Goal: Task Accomplishment & Management: Use online tool/utility

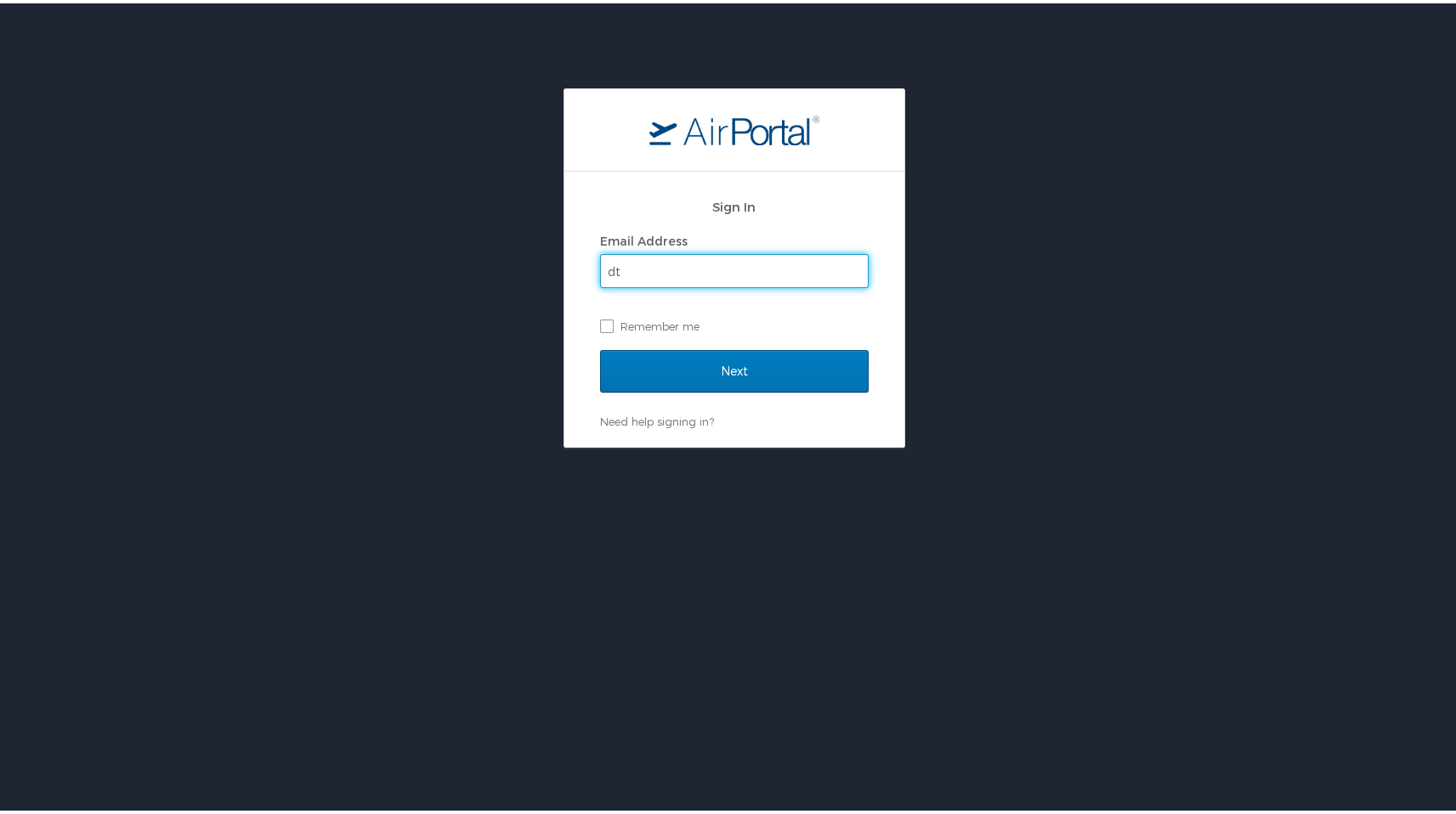
type input "dtakata@latech.edu"
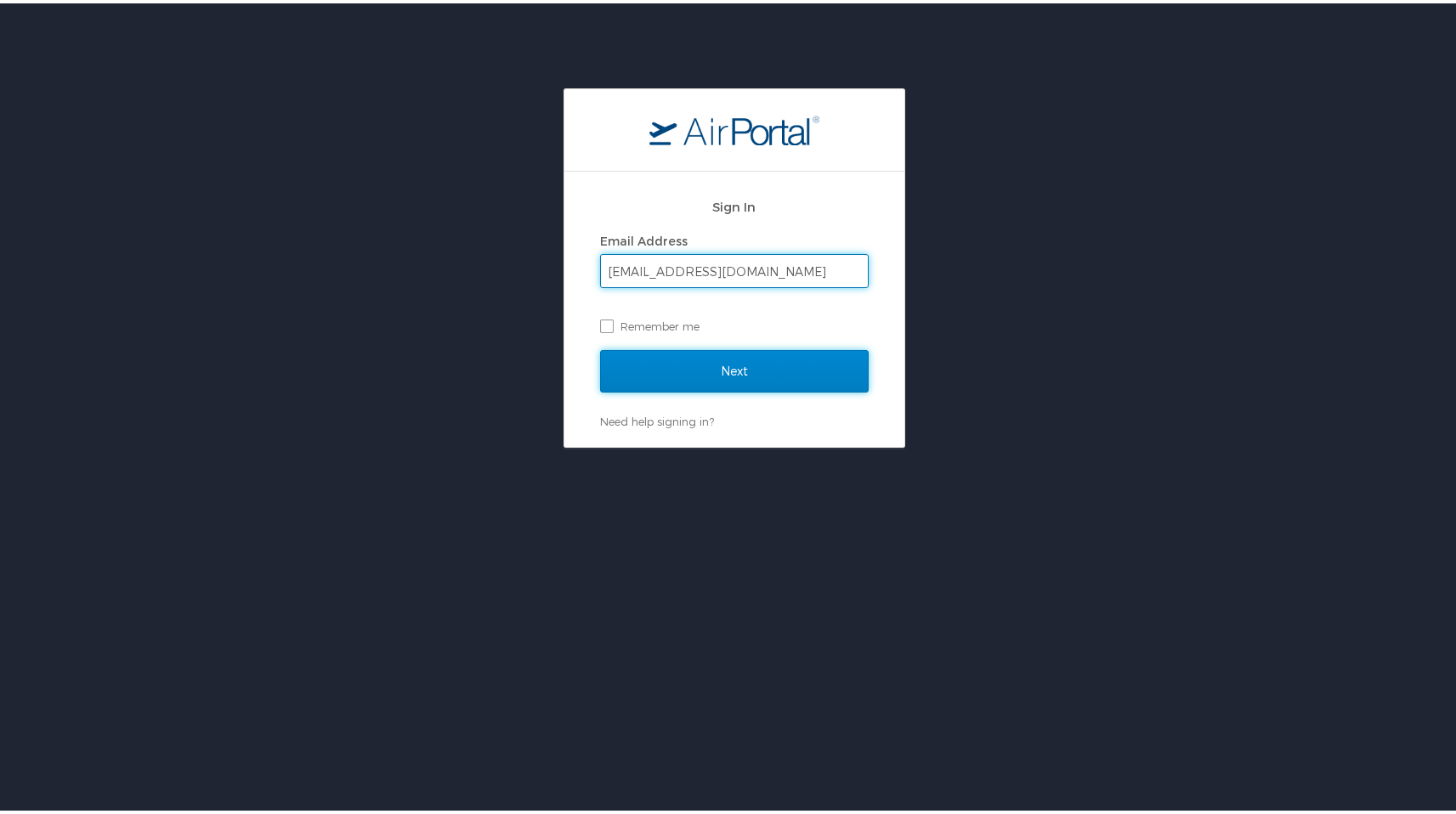
click at [733, 369] on input "Next" at bounding box center [735, 368] width 269 height 43
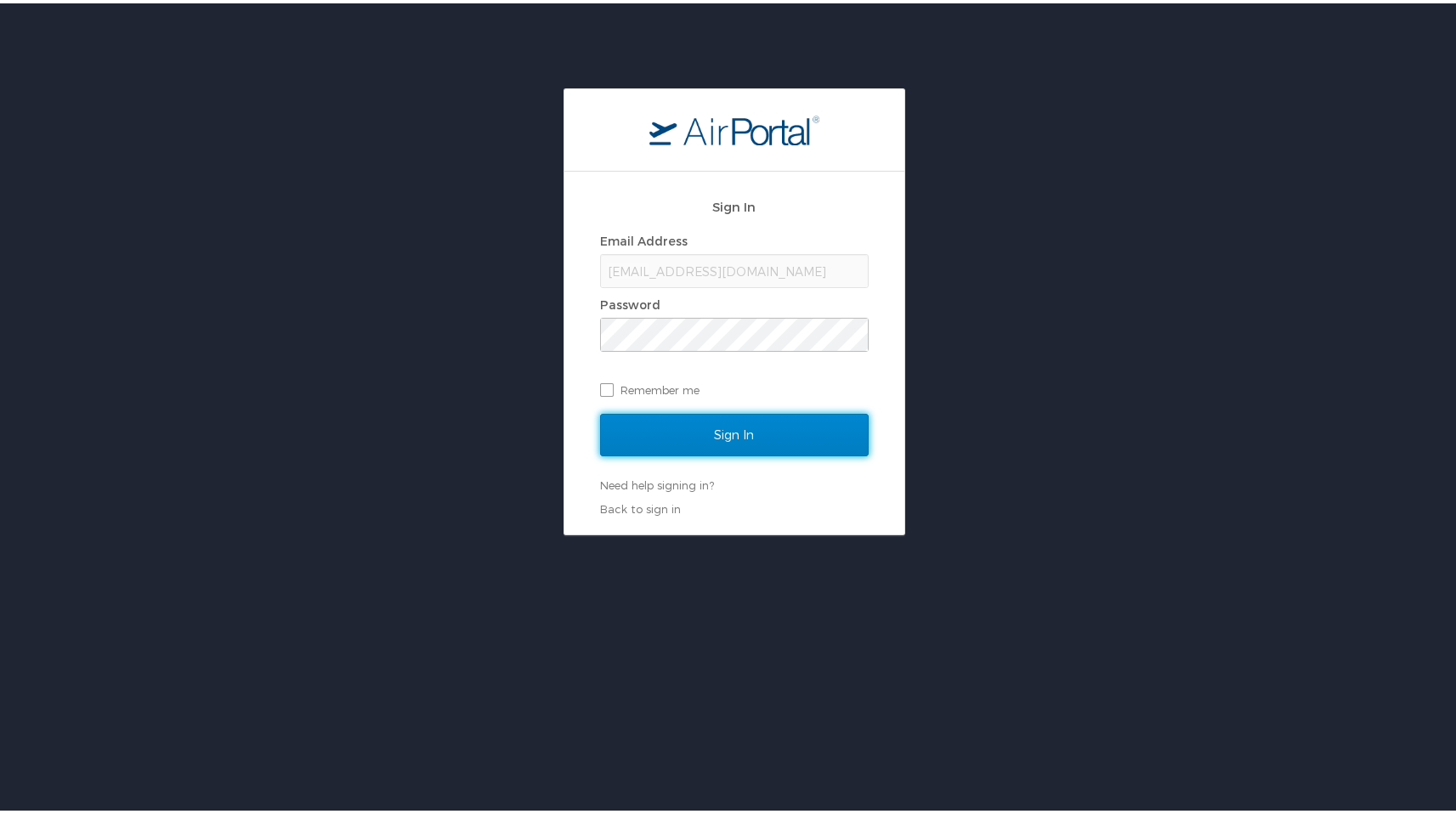
click at [729, 427] on input "Sign In" at bounding box center [735, 432] width 269 height 43
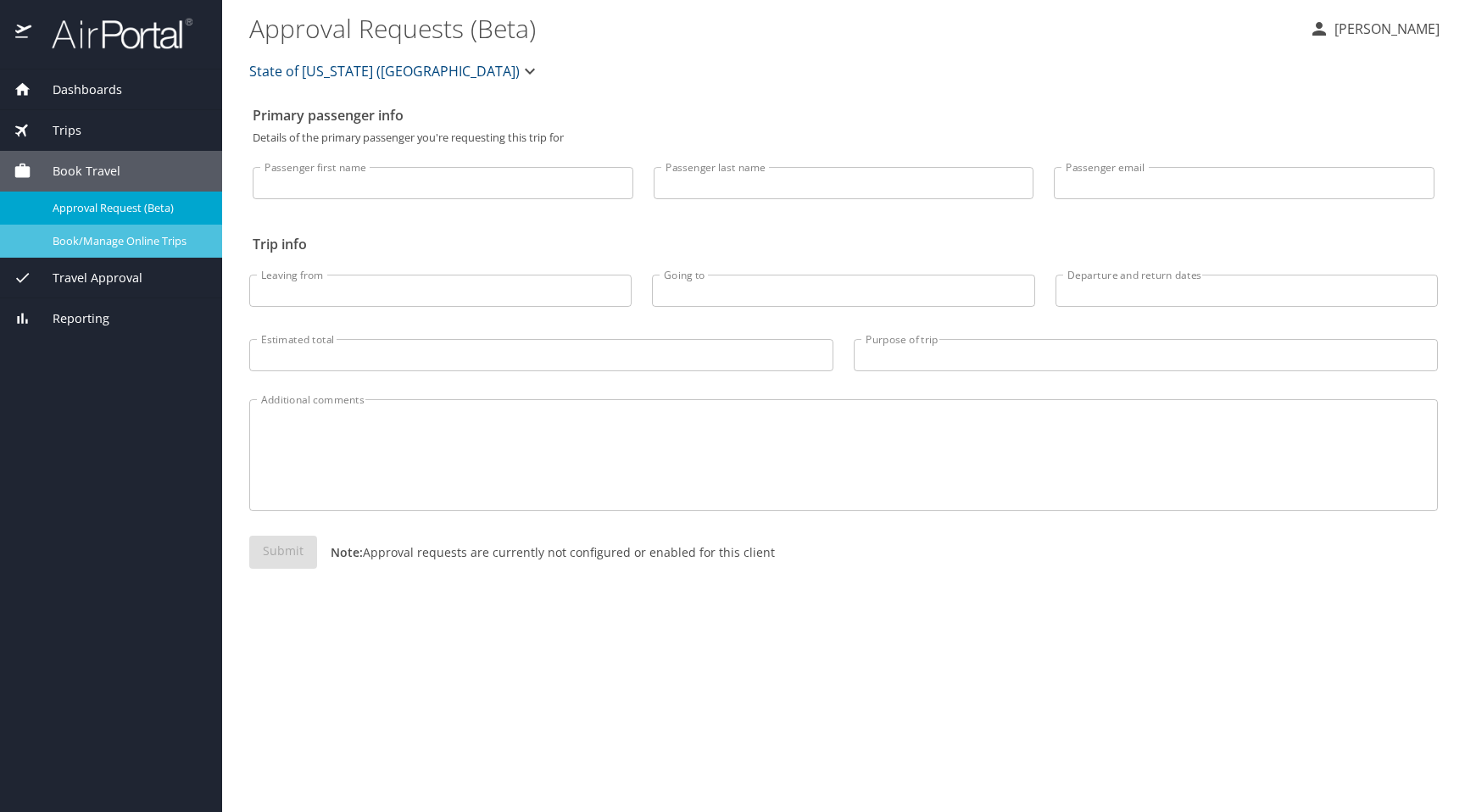
click at [109, 246] on span "Book/Manage Online Trips" at bounding box center [127, 241] width 149 height 16
